Goal: Find specific page/section: Find specific page/section

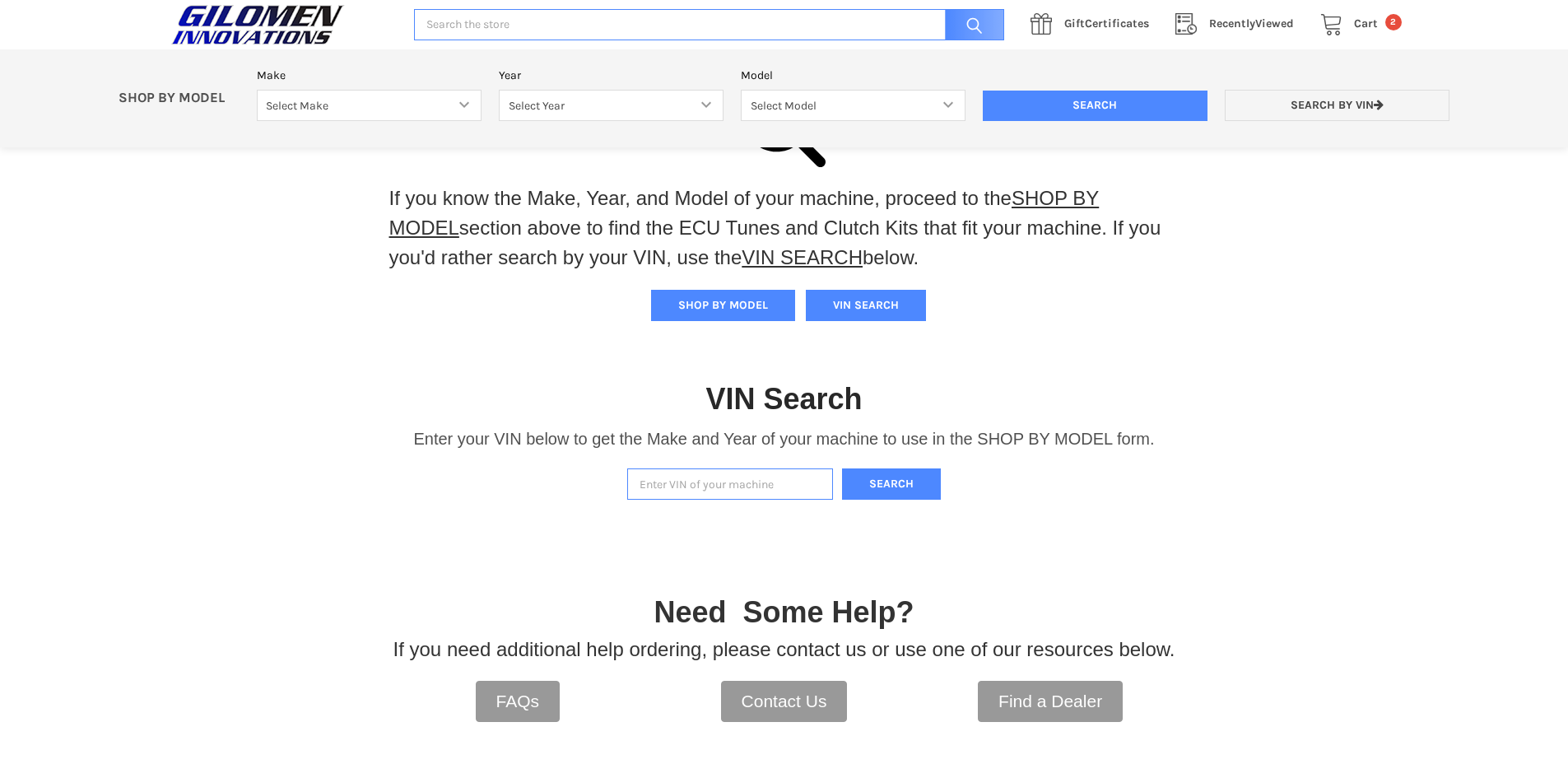
scroll to position [82, 0]
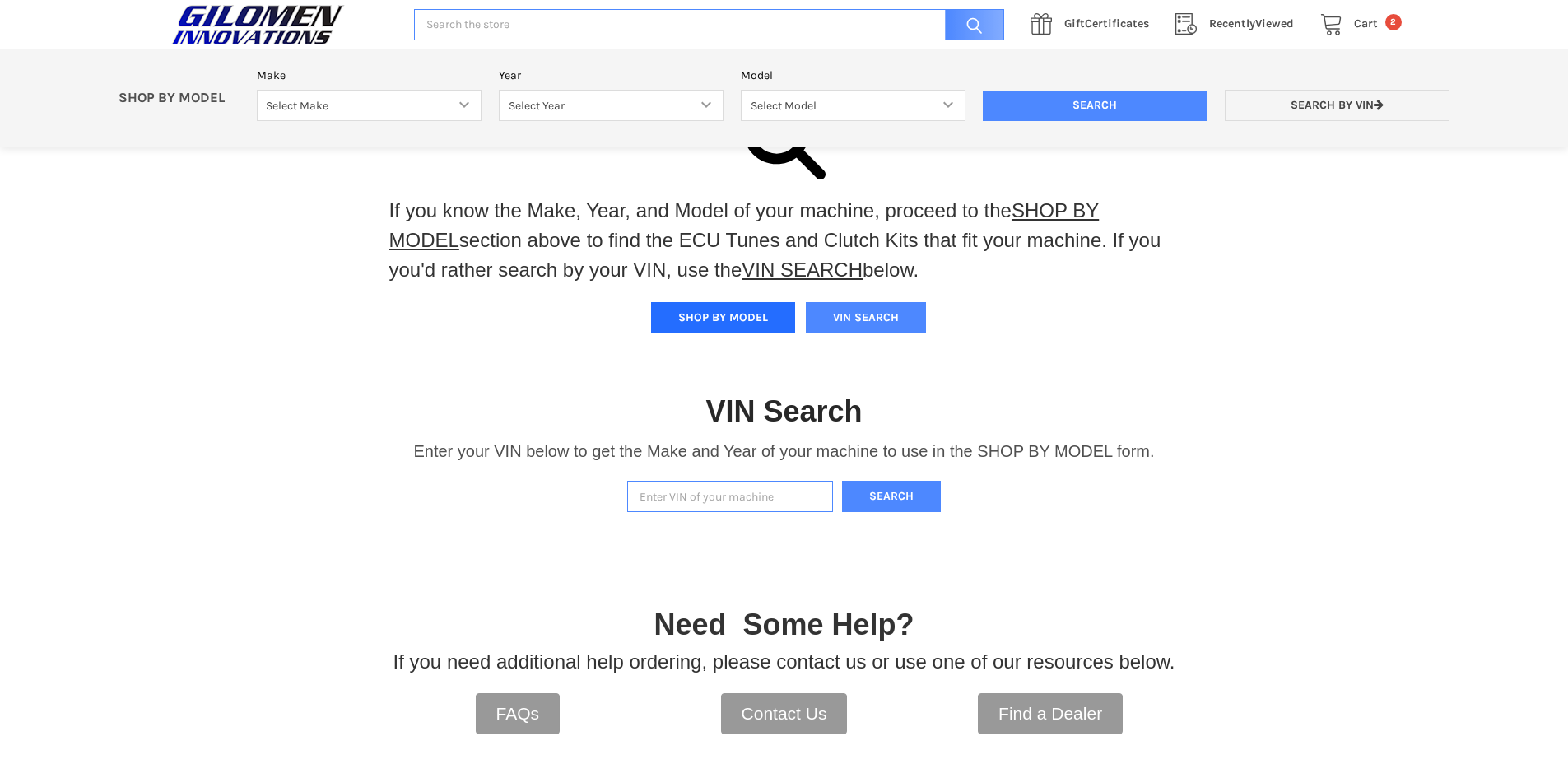
click at [750, 319] on button "SHOP BY MODEL" at bounding box center [722, 317] width 144 height 31
click at [395, 110] on select "Select Make Bobcat UTV Gravely UTV ACE 900 RANGER 570 Ranger 700 / 800 RANGER 9…" at bounding box center [369, 105] width 225 height 32
select select "353"
click at [257, 89] on select "Select Make Bobcat UTV Gravely UTV ACE 900 RANGER 570 Ranger 700 / 800 RANGER 9…" at bounding box center [369, 105] width 225 height 32
click at [573, 119] on select "Select Year [DATE] 2017 2018 2019 2020 2021 2022 2023 2024 2025" at bounding box center [610, 105] width 225 height 32
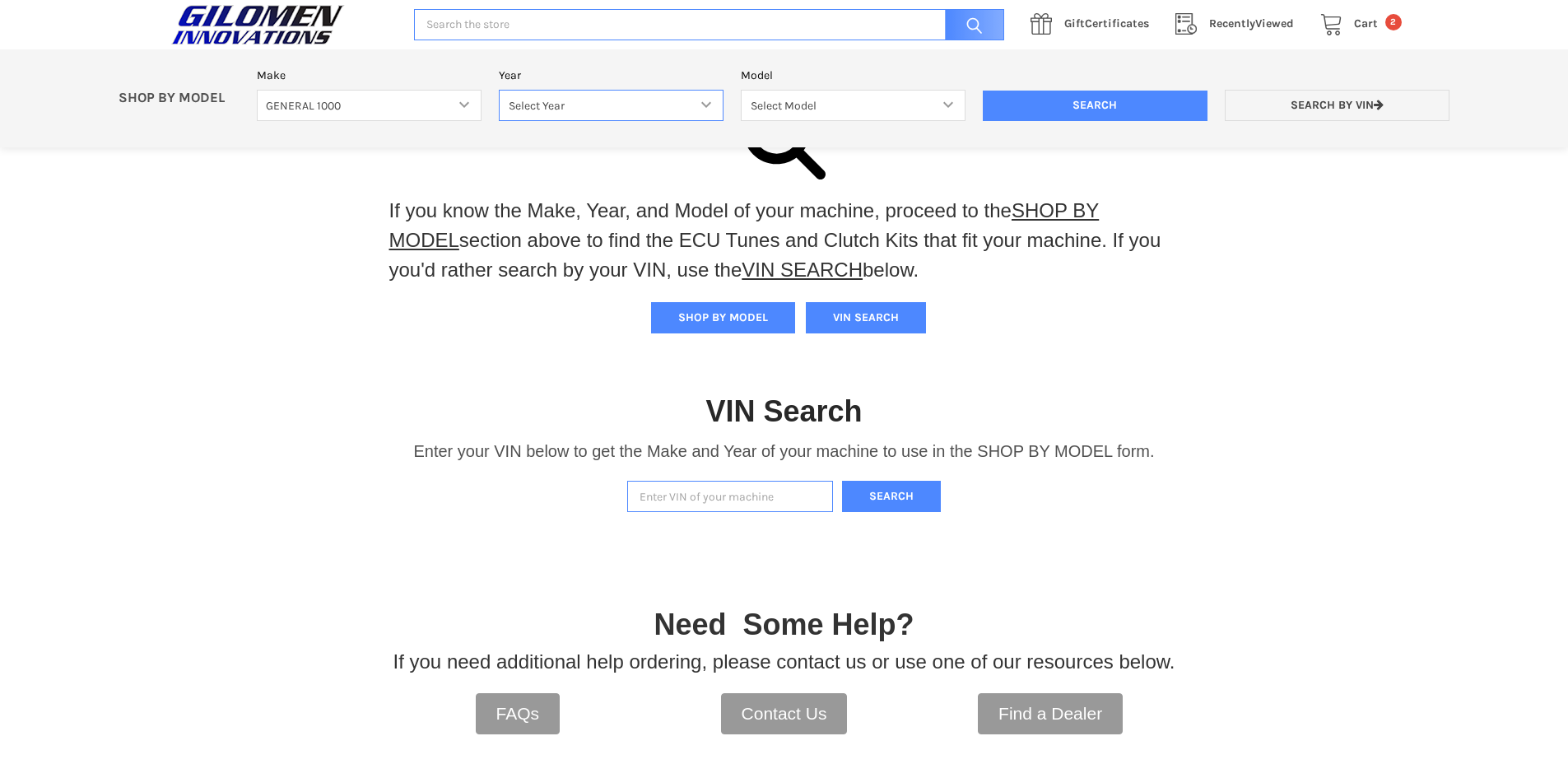
select select "423"
click at [499, 89] on select "Select Year [DATE] 2017 2018 2019 2020 2021 2022 2023 2024 2025" at bounding box center [610, 105] width 225 height 32
click at [822, 105] on select "Select Model GENERAL 1000 GENERAL 1000 4 GENERAL 1000 XP GENERAL 1000 XP 4" at bounding box center [852, 105] width 225 height 32
select select "425"
click at [740, 89] on select "Select Model GENERAL 1000 GENERAL 1000 4 GENERAL 1000 XP GENERAL 1000 XP 4" at bounding box center [852, 105] width 225 height 32
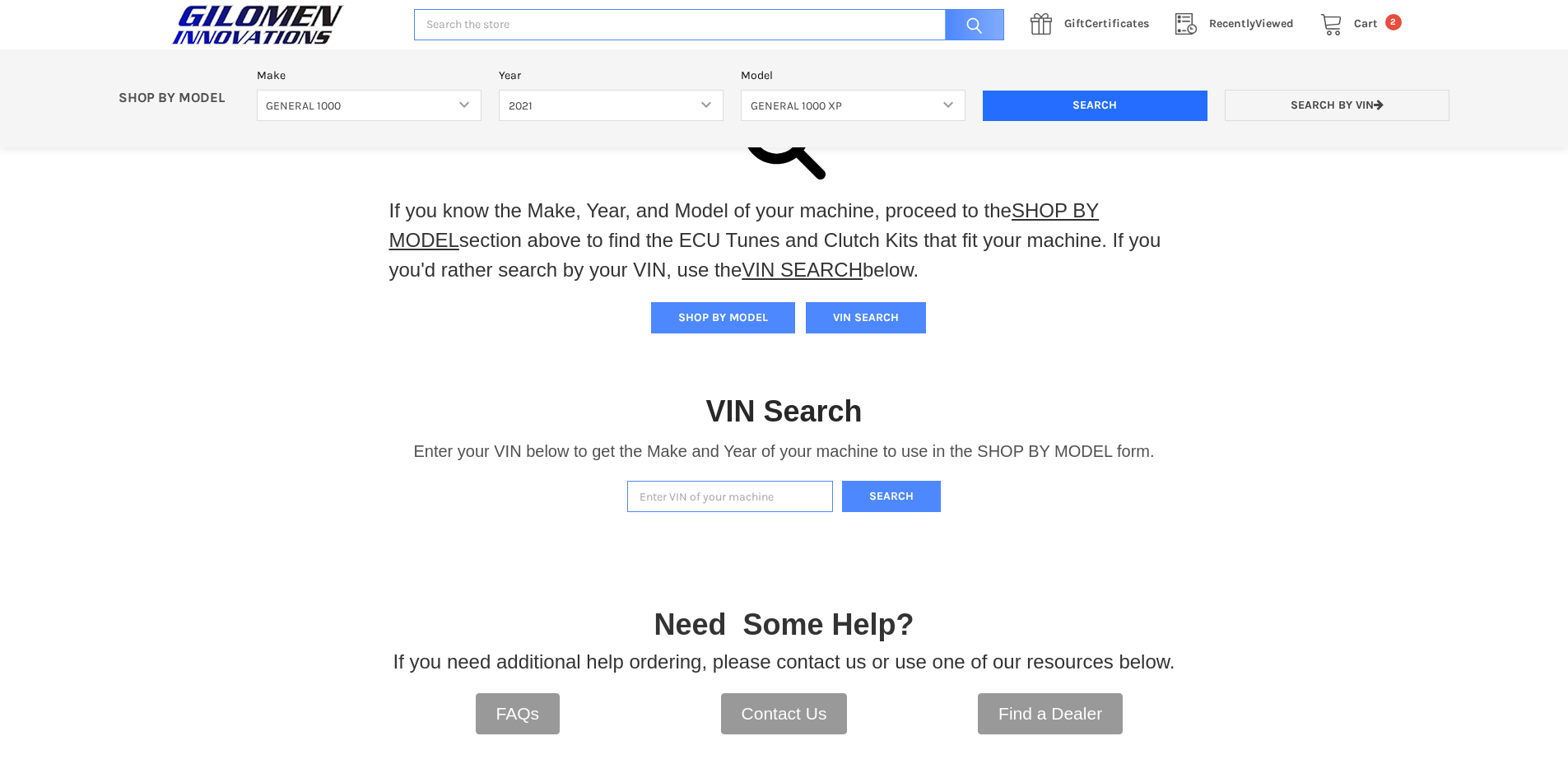
drag, startPoint x: 1079, startPoint y: 103, endPoint x: 1206, endPoint y: 279, distance: 217.0
click at [1081, 103] on input "Search" at bounding box center [1095, 105] width 225 height 31
